Goal: Information Seeking & Learning: Learn about a topic

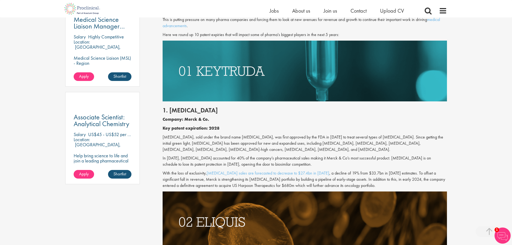
scroll to position [329, 0]
click at [239, 148] on p "[MEDICAL_DATA], sold under the brand name [MEDICAL_DATA], was first approved by…" at bounding box center [305, 143] width 284 height 19
click at [273, 150] on p "[MEDICAL_DATA], sold under the brand name [MEDICAL_DATA], was first approved by…" at bounding box center [305, 143] width 284 height 19
click at [262, 149] on p "[MEDICAL_DATA], sold under the brand name [MEDICAL_DATA], was first approved by…" at bounding box center [305, 143] width 284 height 19
click at [253, 148] on p "[MEDICAL_DATA], sold under the brand name [MEDICAL_DATA], was first approved by…" at bounding box center [305, 143] width 284 height 19
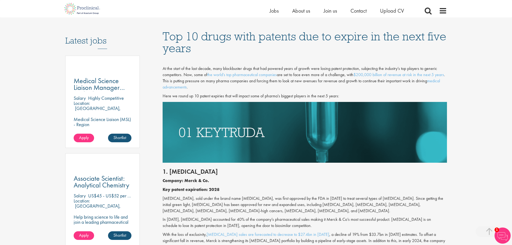
scroll to position [221, 0]
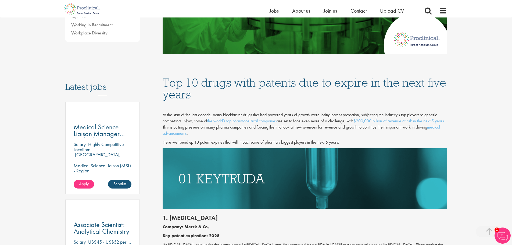
click at [231, 126] on span "At the start of the last decade, many blockbuster drugs that had powered years …" at bounding box center [304, 124] width 282 height 24
click at [213, 66] on h1 at bounding box center [305, 65] width 284 height 12
click at [224, 66] on h1 at bounding box center [305, 65] width 284 height 12
click at [244, 174] on img at bounding box center [305, 178] width 284 height 61
click at [238, 199] on img at bounding box center [305, 178] width 284 height 61
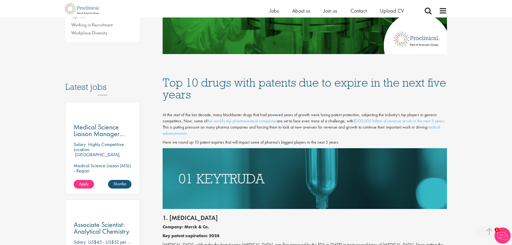
click at [207, 180] on img at bounding box center [305, 178] width 284 height 61
